Goal: Task Accomplishment & Management: Manage account settings

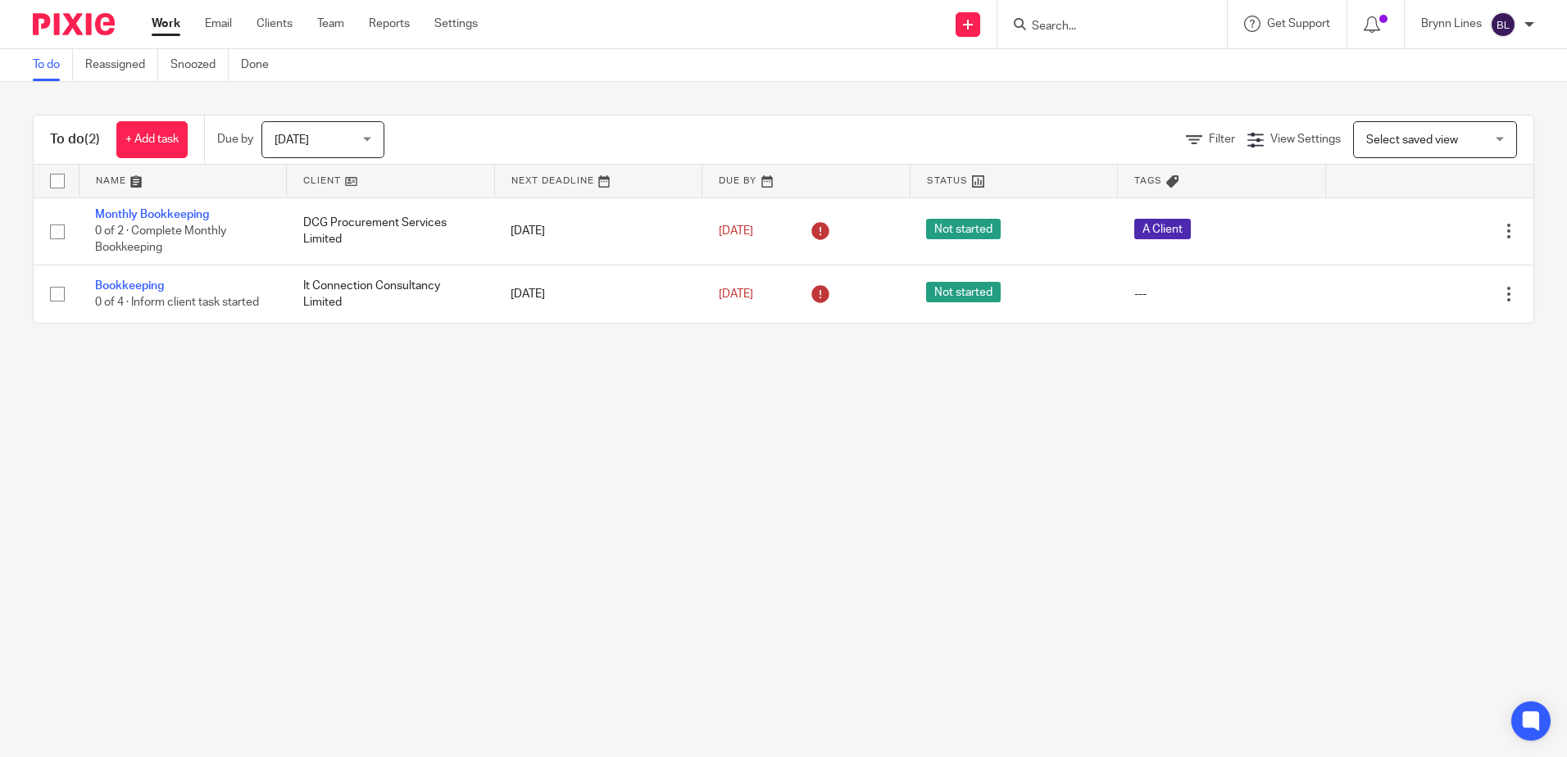
click at [1065, 21] on input "Search" at bounding box center [1104, 27] width 148 height 15
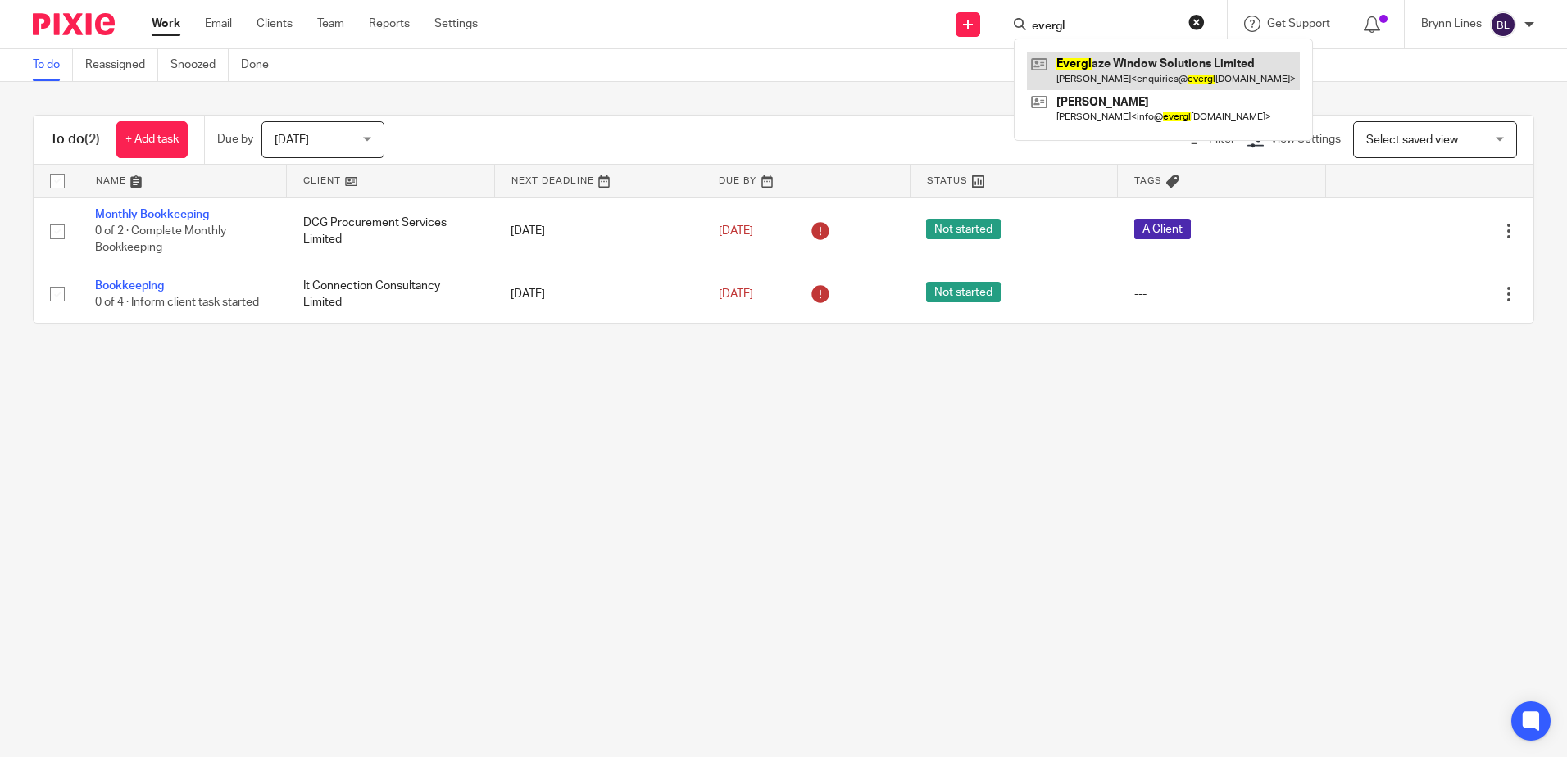
type input "evergl"
click at [1097, 76] on link at bounding box center [1163, 71] width 273 height 38
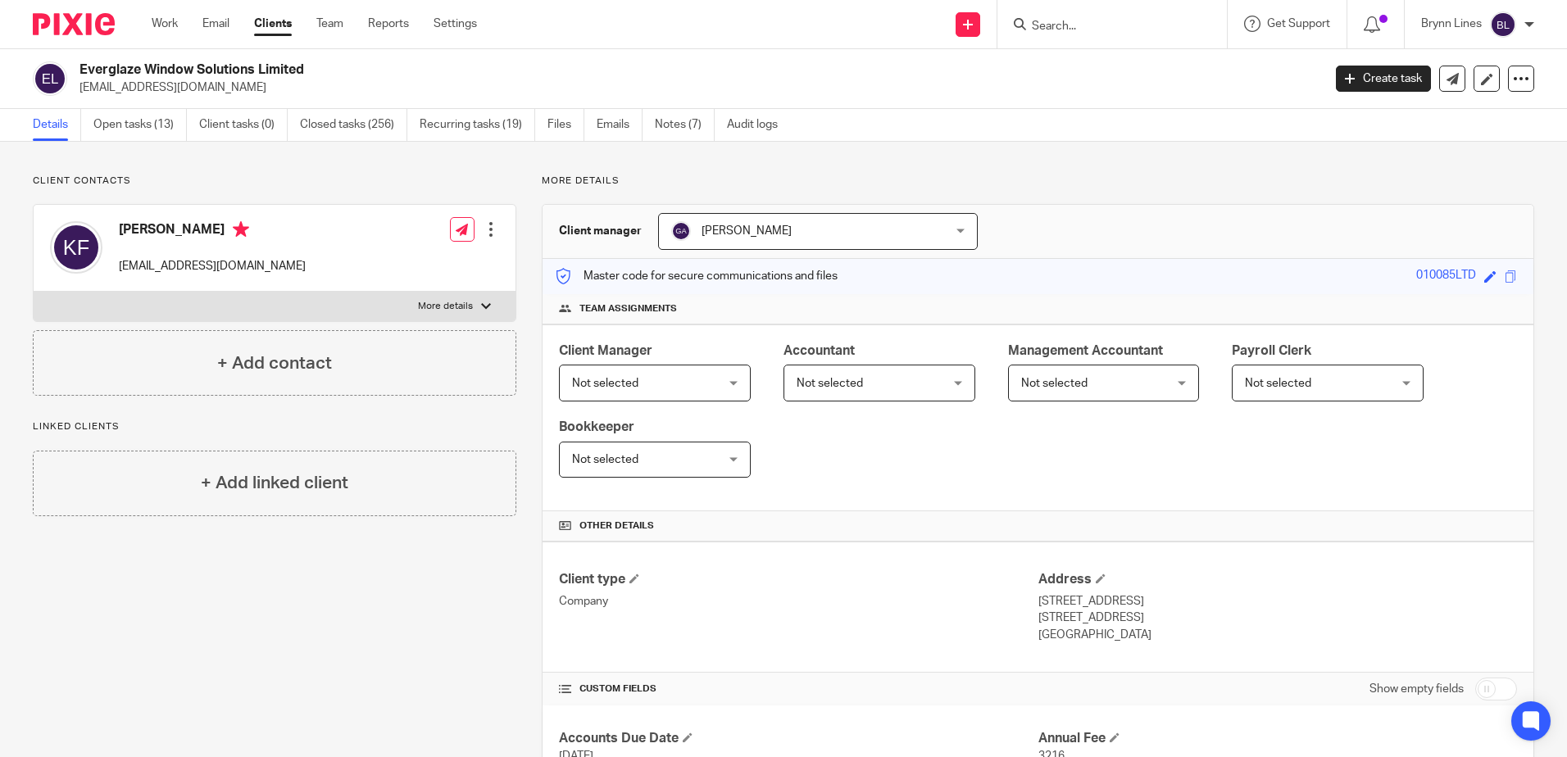
click at [458, 302] on p "More details" at bounding box center [445, 306] width 55 height 13
click at [34, 292] on input "More details" at bounding box center [33, 291] width 1 height 1
checkbox input "true"
